Goal: Find specific page/section: Find specific page/section

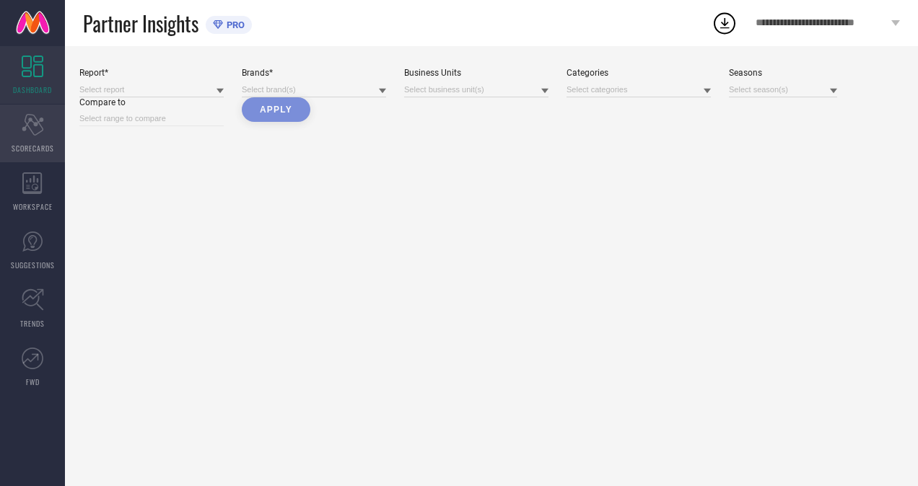
click at [33, 143] on span "SCORECARDS" at bounding box center [33, 148] width 43 height 11
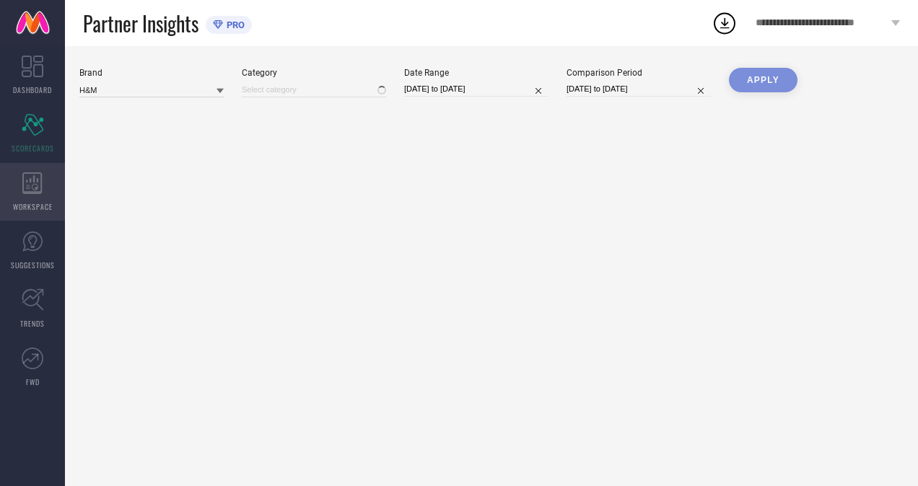
type input "All"
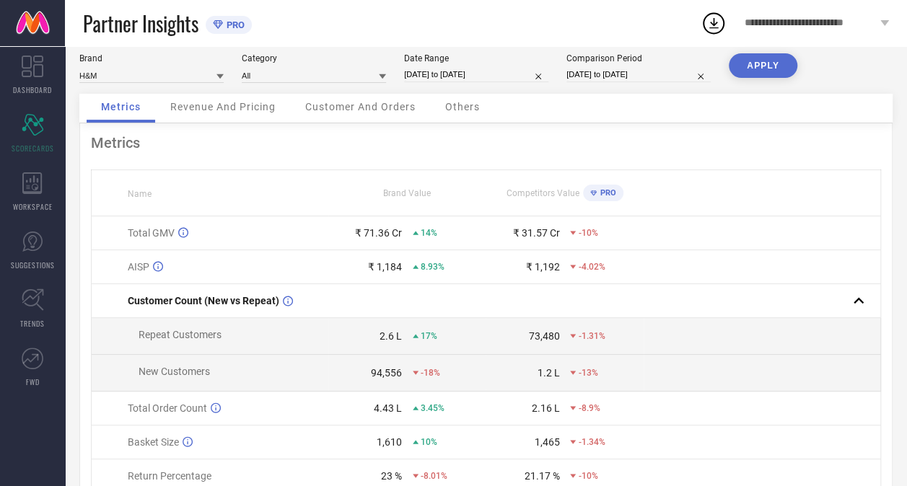
scroll to position [13, 0]
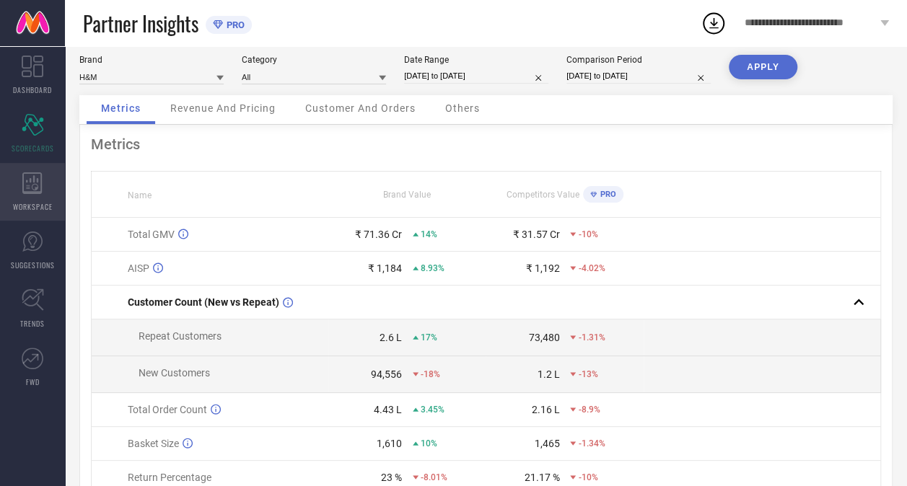
click at [29, 201] on span "WORKSPACE" at bounding box center [33, 206] width 40 height 11
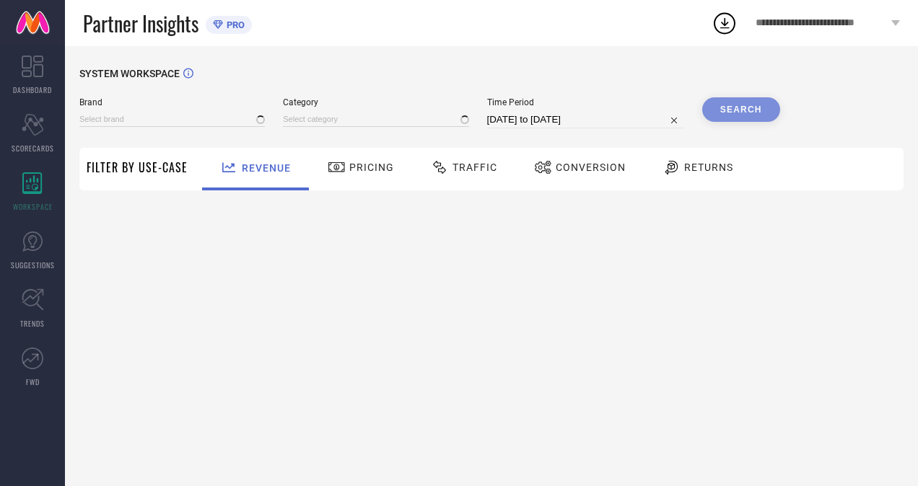
type input "H&M"
type input "All"
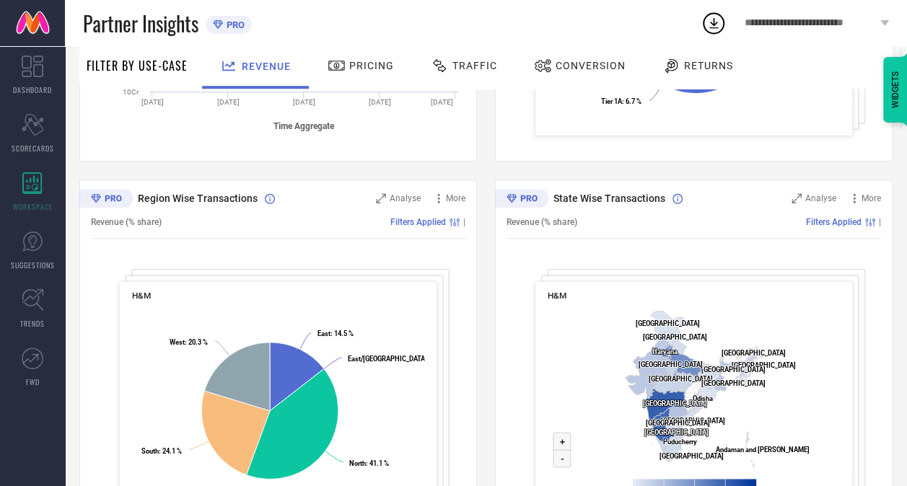
scroll to position [524, 0]
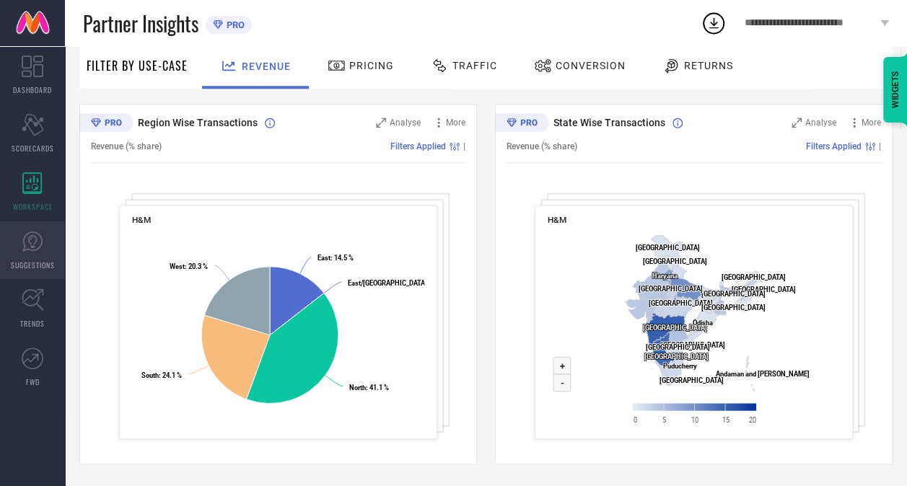
click at [32, 254] on link "SUGGESTIONS" at bounding box center [32, 250] width 65 height 58
